Goal: Transaction & Acquisition: Subscribe to service/newsletter

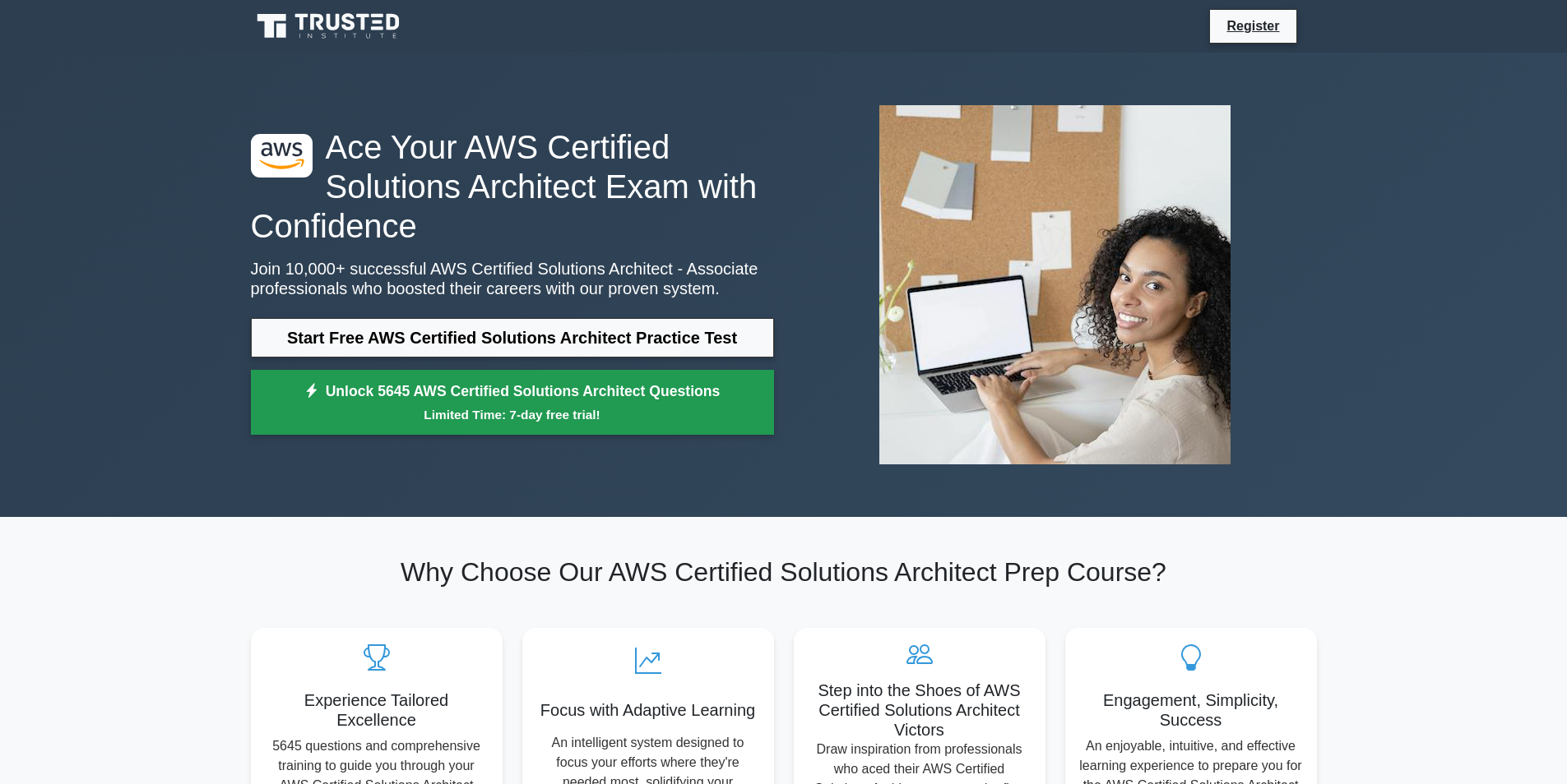
click at [654, 376] on link "Unlock 5645 AWS Certified Solutions Architect Questions Limited Time: 7-day fre…" at bounding box center [513, 403] width 524 height 65
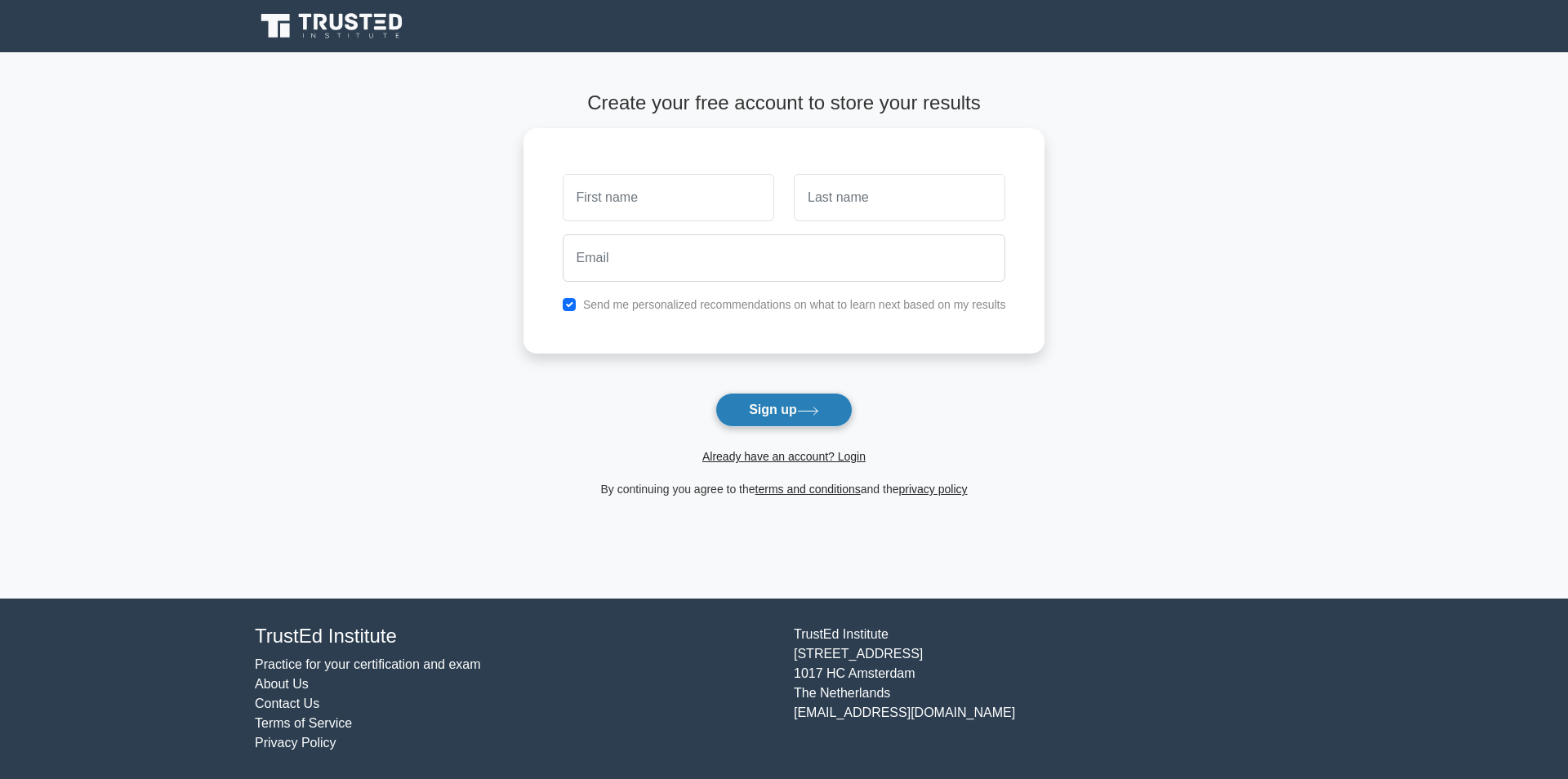
click at [823, 405] on button "Sign up" at bounding box center [784, 409] width 137 height 34
click at [790, 420] on button "Sign up" at bounding box center [784, 409] width 137 height 34
click at [821, 401] on button "Sign up" at bounding box center [784, 409] width 137 height 34
